Goal: Task Accomplishment & Management: Use online tool/utility

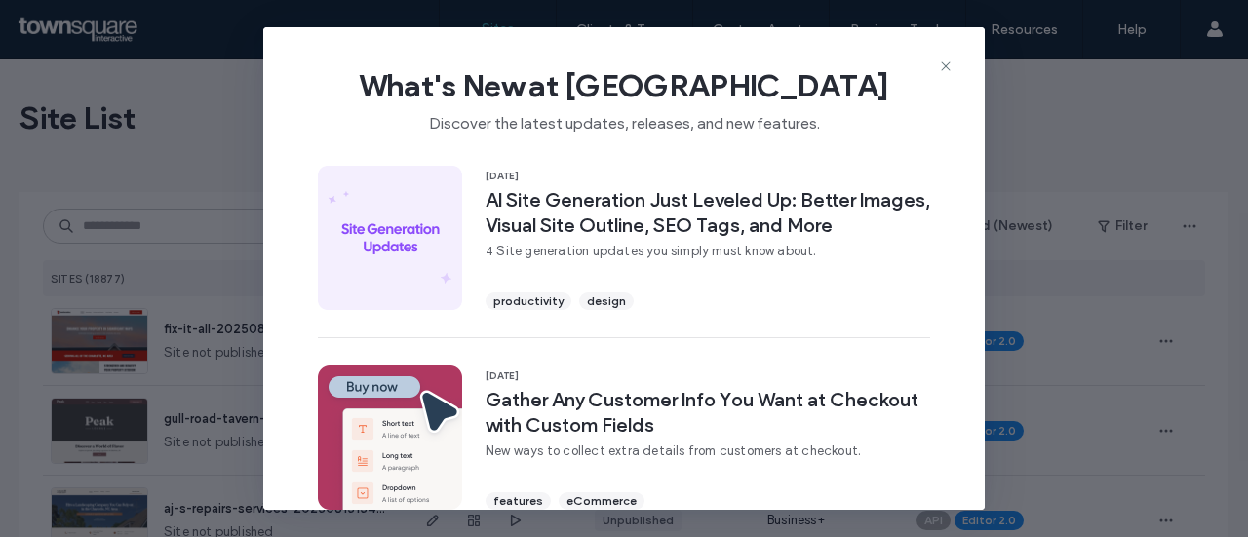
click at [944, 59] on icon at bounding box center [946, 66] width 16 height 16
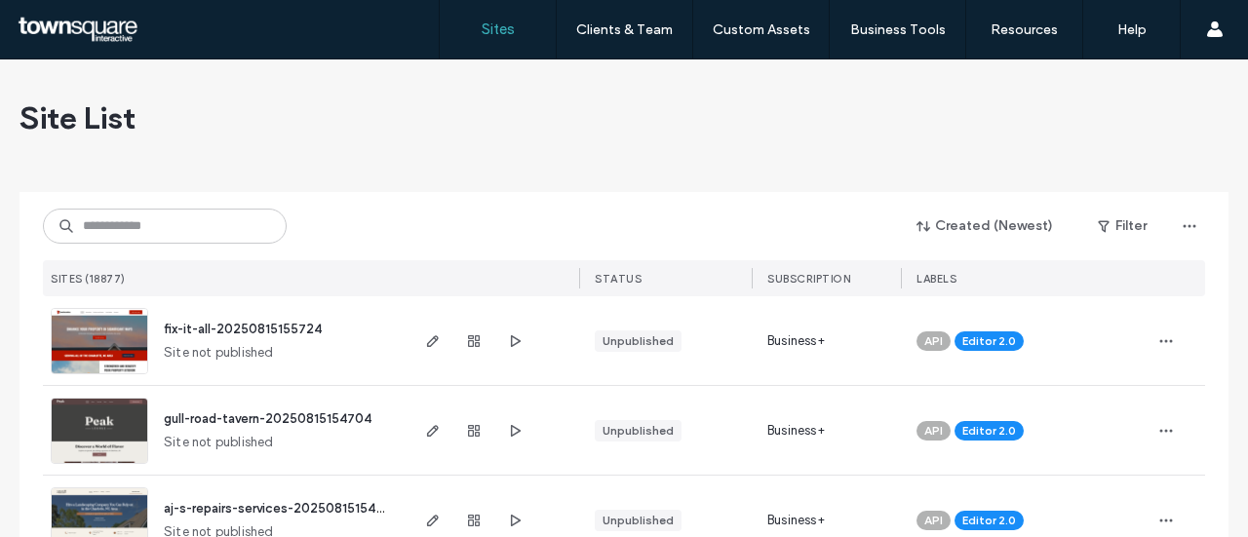
click at [145, 198] on div "Created (Newest) Filter SITES (18877) STATUS SUBSCRIPTION LABELS" at bounding box center [624, 244] width 1162 height 104
click at [144, 217] on input at bounding box center [165, 226] width 244 height 35
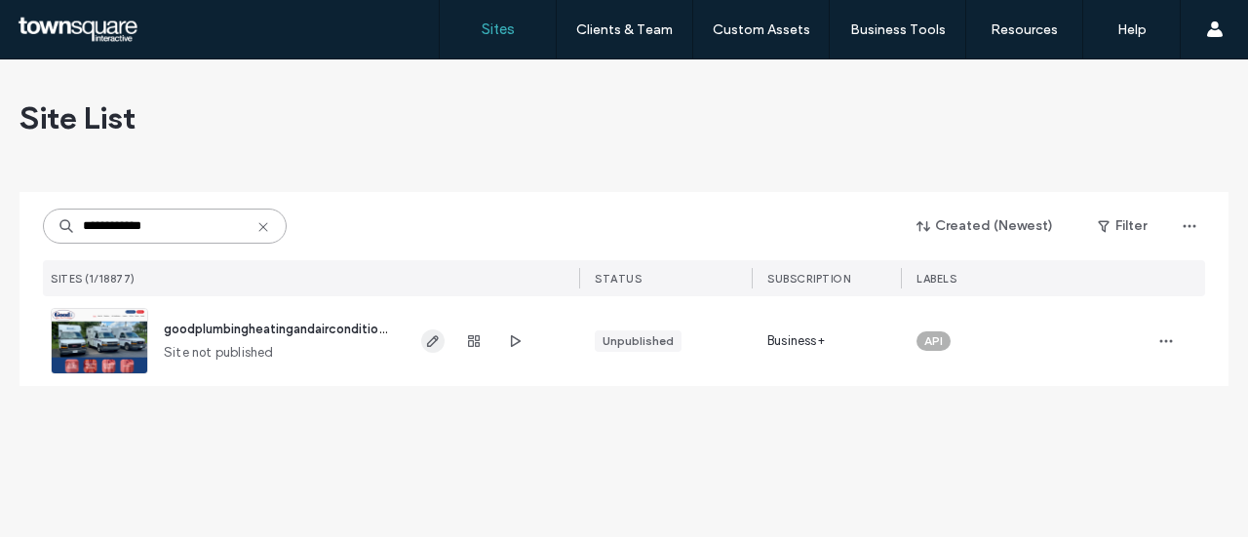
type input "**********"
click at [433, 335] on icon "button" at bounding box center [433, 341] width 16 height 16
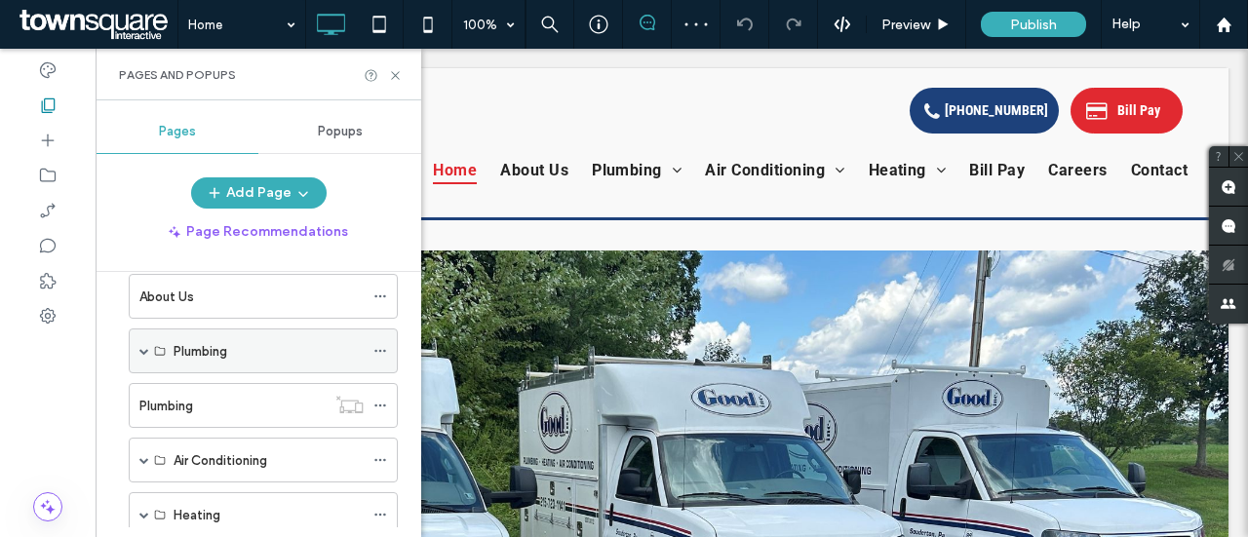
click at [146, 350] on span at bounding box center [144, 351] width 10 height 10
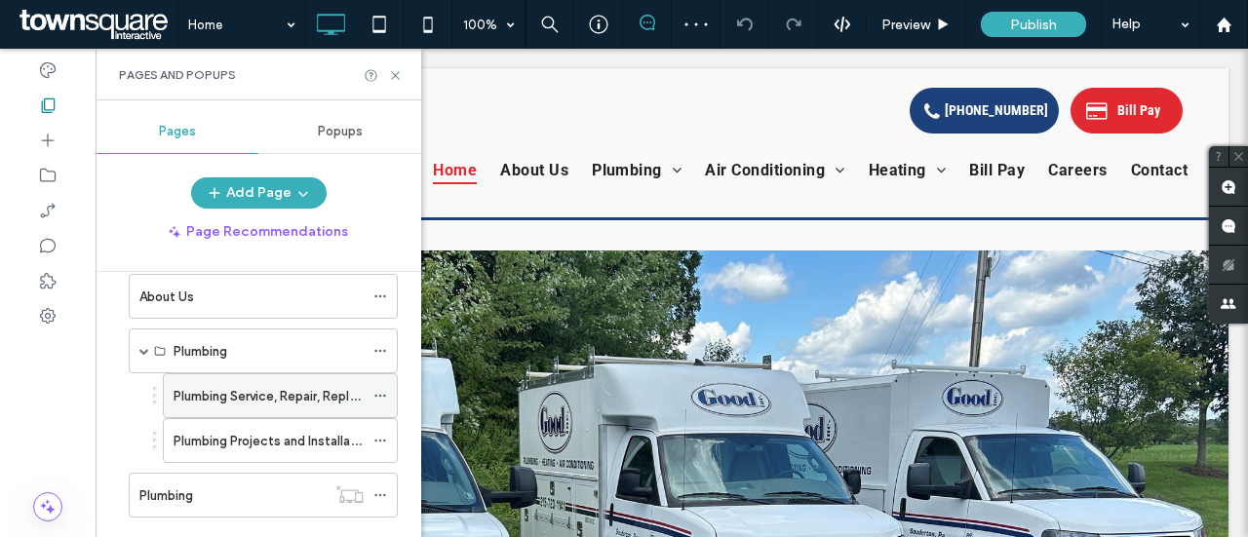
click at [185, 381] on label "Plumbing Service, Repair, Replacements" at bounding box center [292, 396] width 236 height 34
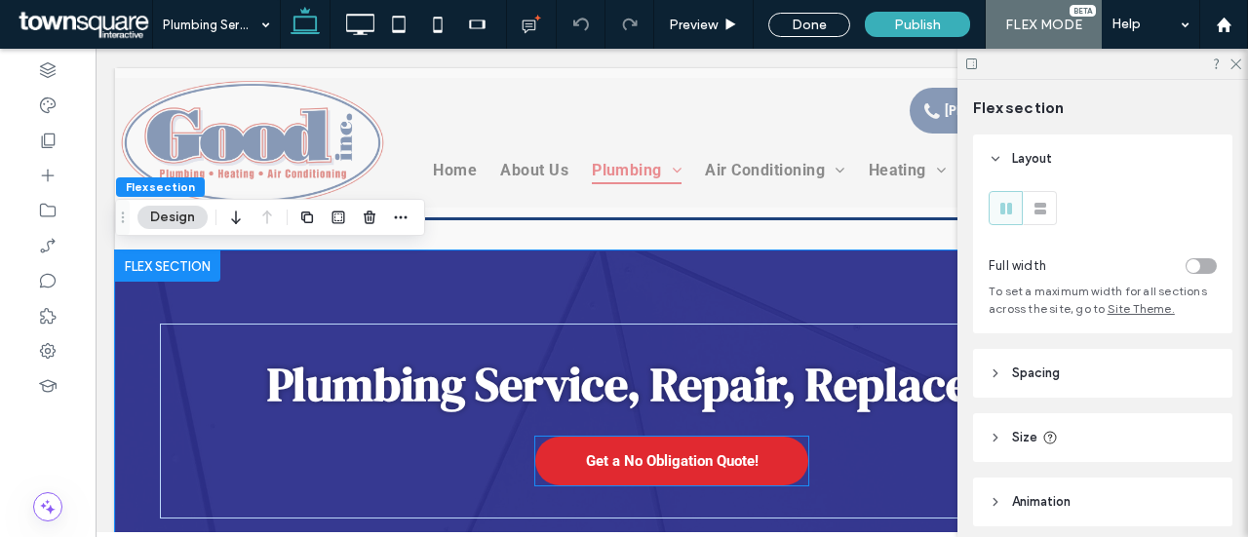
click at [604, 471] on link "Get a No Obligation Quote!" at bounding box center [671, 461] width 273 height 49
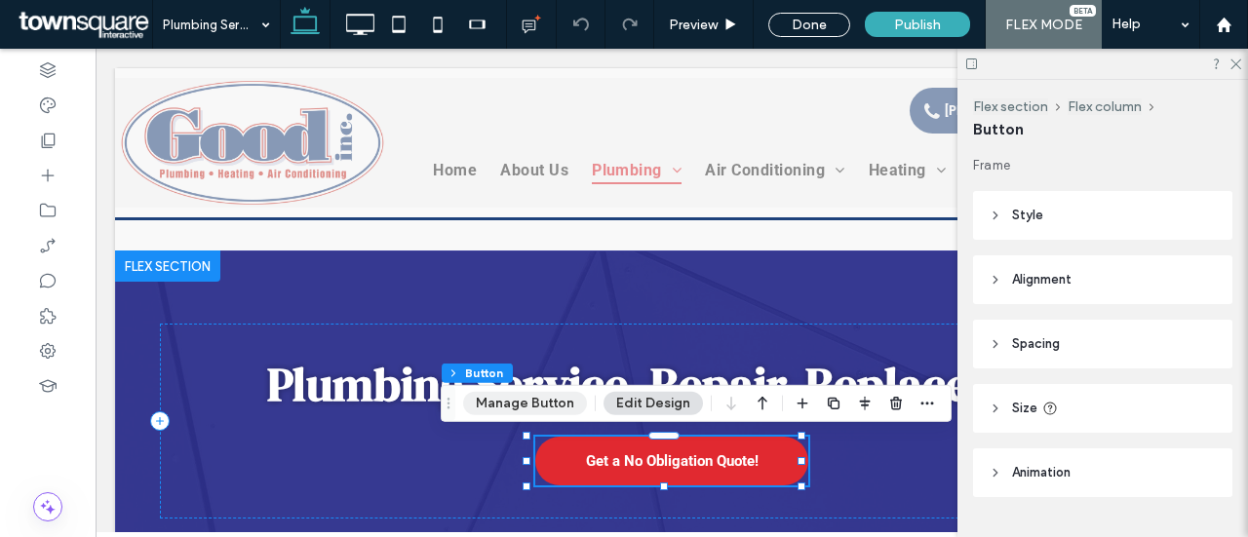
click at [558, 406] on button "Manage Button" at bounding box center [525, 403] width 124 height 23
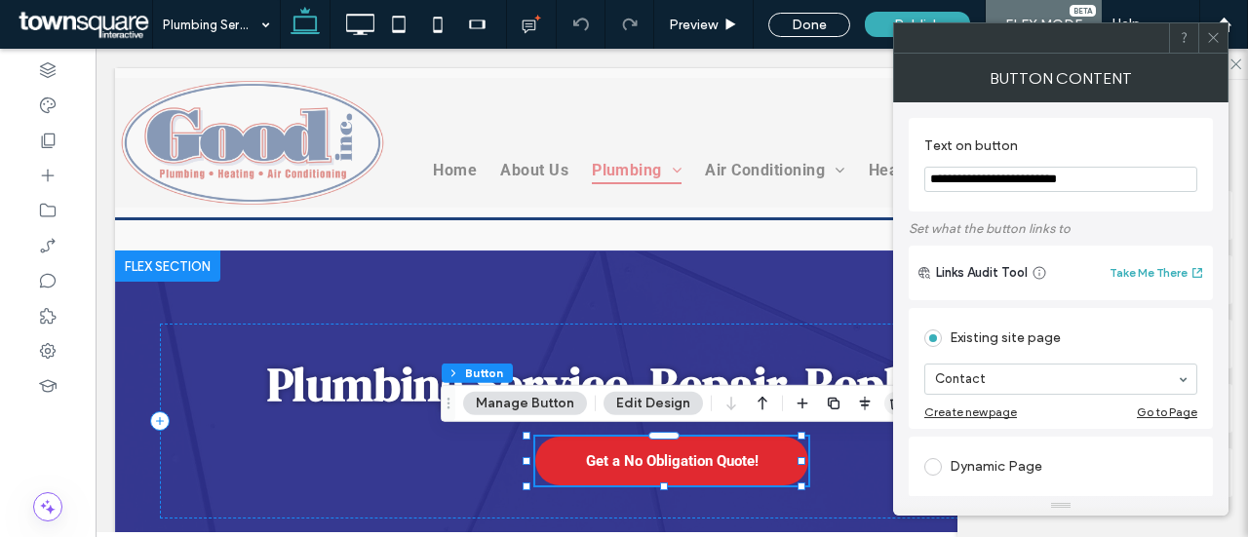
click at [888, 401] on icon "button" at bounding box center [896, 404] width 16 height 16
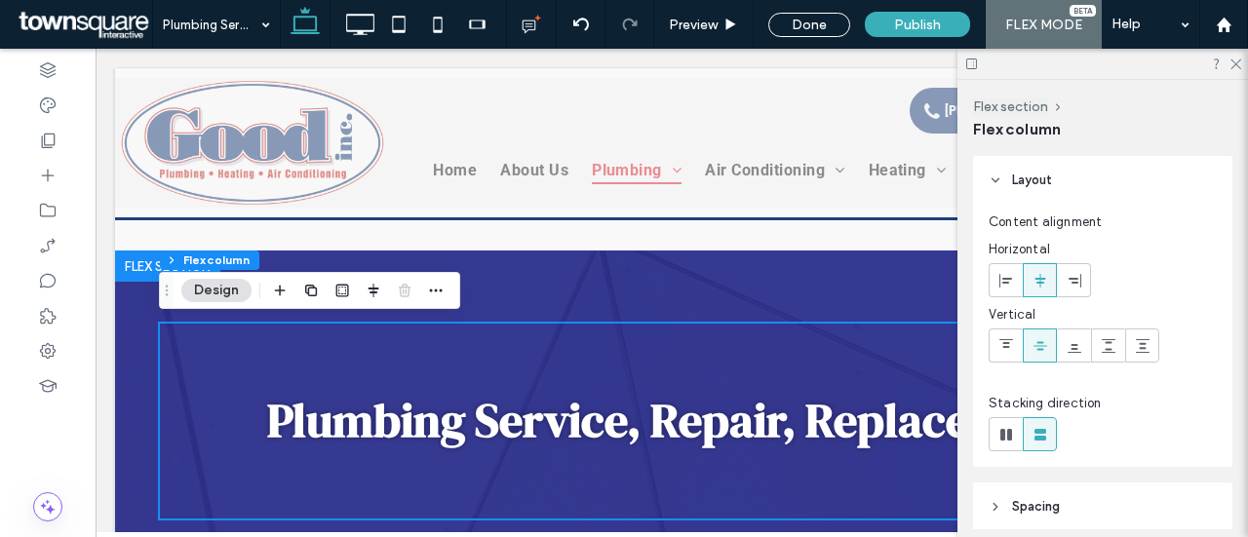
click at [1237, 69] on div at bounding box center [1102, 64] width 290 height 30
click at [1238, 59] on icon at bounding box center [1234, 63] width 13 height 13
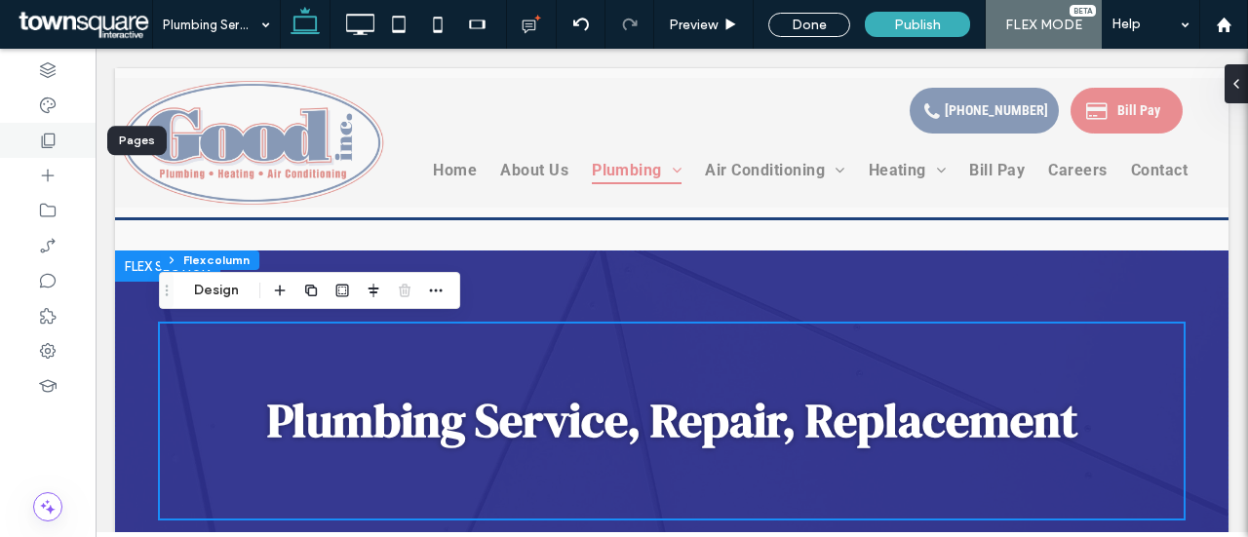
click at [60, 148] on div at bounding box center [48, 140] width 96 height 35
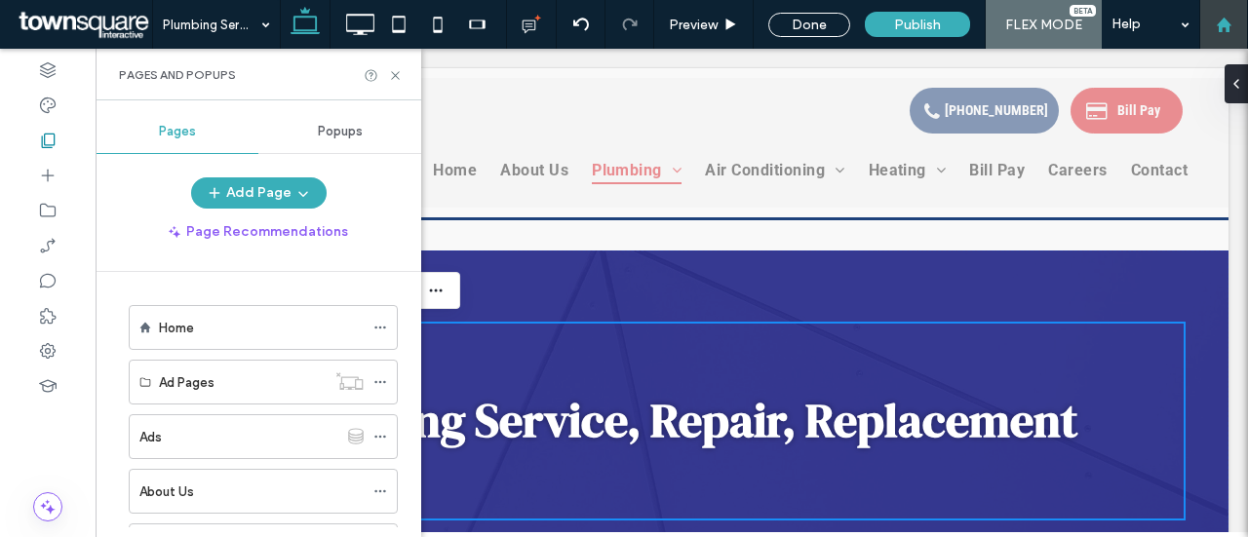
click at [1222, 20] on use at bounding box center [1223, 24] width 15 height 15
